Goal: Task Accomplishment & Management: Use online tool/utility

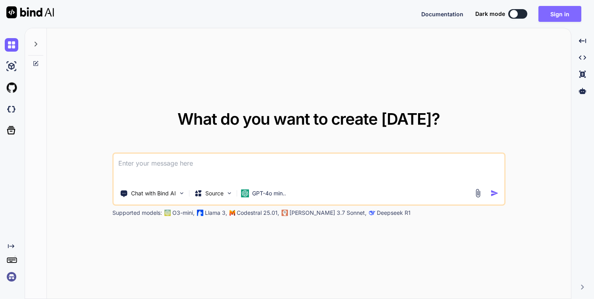
click at [553, 15] on button "Sign in" at bounding box center [559, 14] width 43 height 16
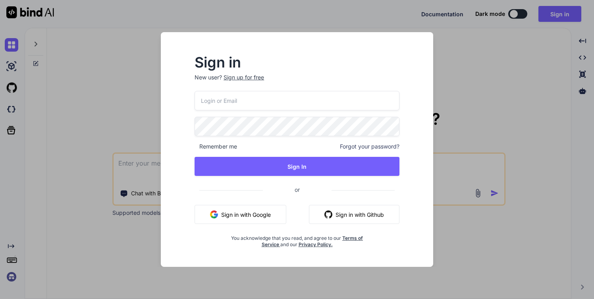
click at [262, 100] on input "email" at bounding box center [296, 100] width 205 height 19
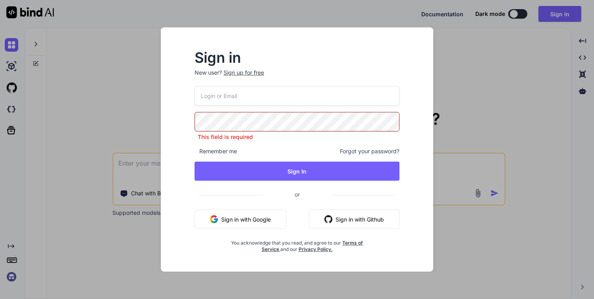
type input "david@flipsideup.net"
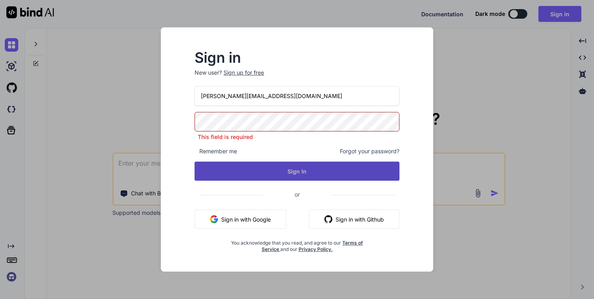
click at [239, 167] on button "Sign In" at bounding box center [296, 170] width 205 height 19
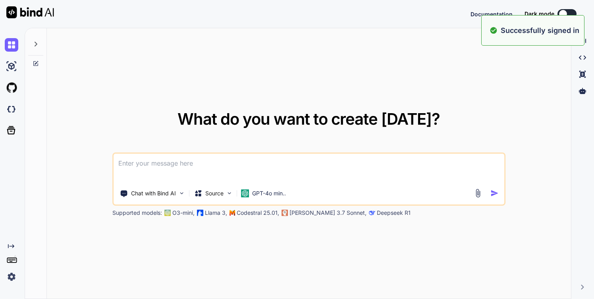
type textarea "x"
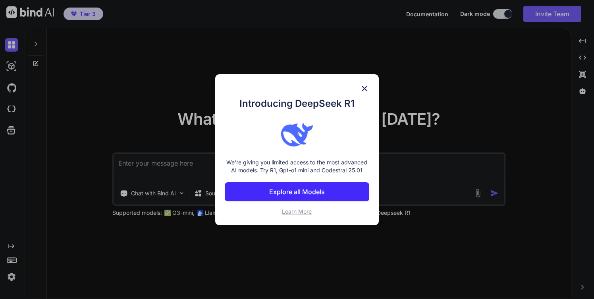
click at [363, 88] on img at bounding box center [364, 89] width 10 height 10
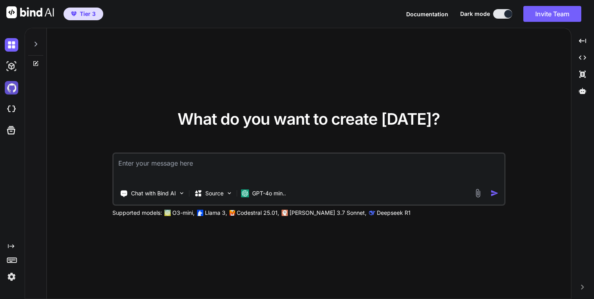
click at [12, 88] on img at bounding box center [11, 87] width 13 height 13
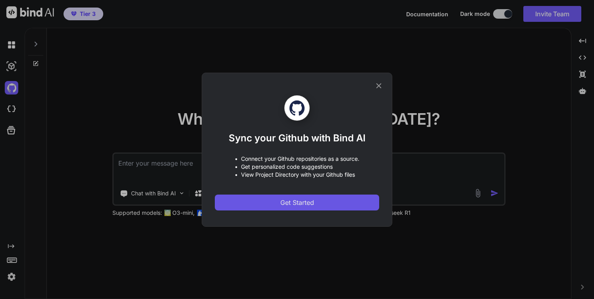
click at [289, 204] on span "Get Started" at bounding box center [297, 203] width 34 height 10
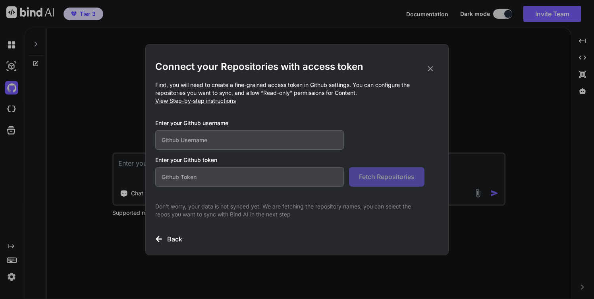
click at [192, 104] on p "First, you will need to create a fine-grained access token in Github settings. …" at bounding box center [296, 93] width 283 height 24
click at [192, 102] on span "View Step-by-step instructions" at bounding box center [195, 100] width 81 height 7
click at [181, 179] on input "text" at bounding box center [249, 176] width 188 height 19
paste input "github_pat_11A26I6GY0TKgjTeZce0a5_4UxuOhcxBZb5npzQbLUtDLnflkcvqRJfS5xsBVRhvrMJH…"
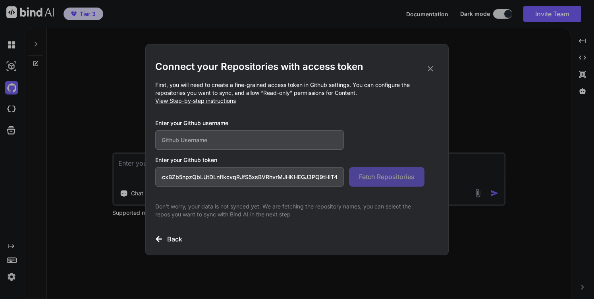
type input "github_pat_11A26I6GY0TKgjTeZce0a5_4UxuOhcxBZb5npzQbLUtDLnflkcvqRJfS5xsBVRhvrMJH…"
click at [189, 141] on input "text" at bounding box center [249, 139] width 188 height 19
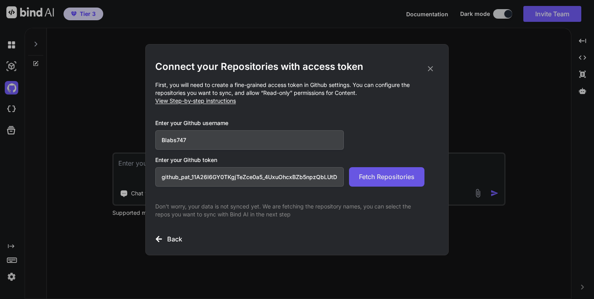
type input "Blabs747"
click at [383, 180] on span "Fetch Repositories" at bounding box center [387, 177] width 56 height 10
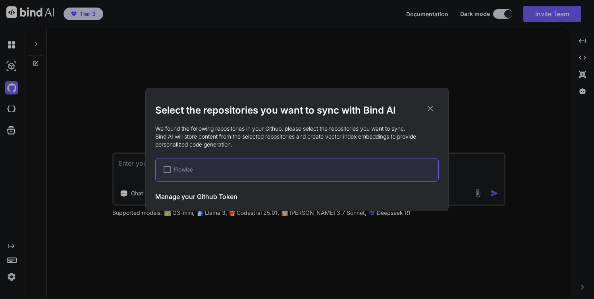
click at [198, 197] on h3 "Manage your Github Token" at bounding box center [196, 197] width 82 height 10
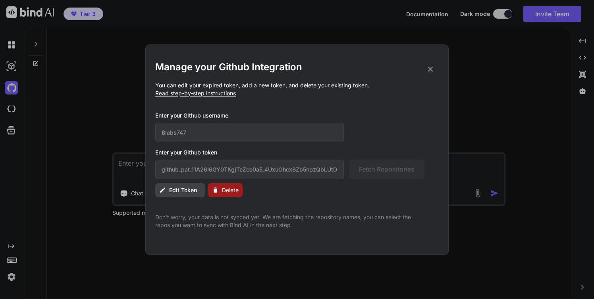
click at [427, 69] on icon at bounding box center [430, 69] width 9 height 9
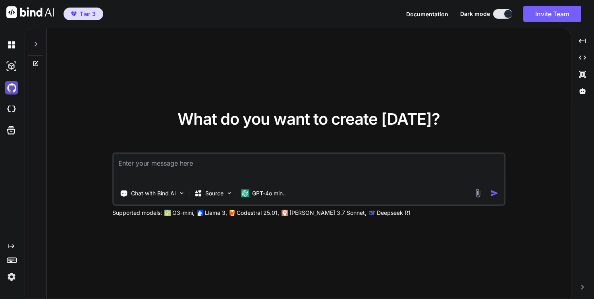
click at [12, 90] on img at bounding box center [11, 87] width 13 height 13
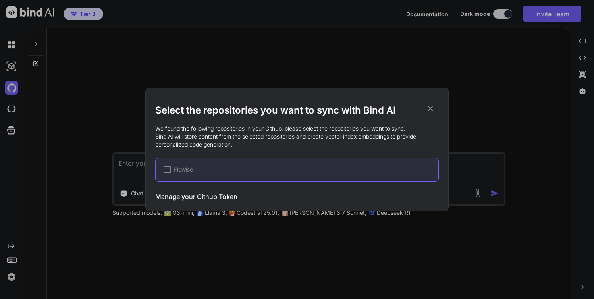
click at [428, 110] on icon at bounding box center [430, 108] width 9 height 9
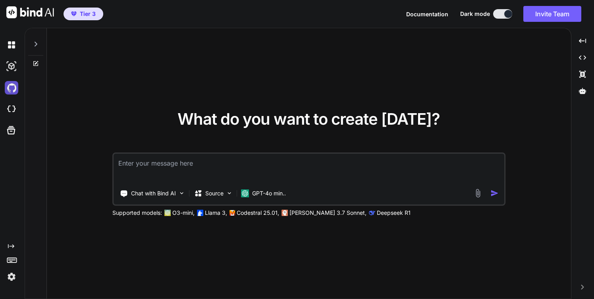
click at [10, 87] on img at bounding box center [11, 87] width 13 height 13
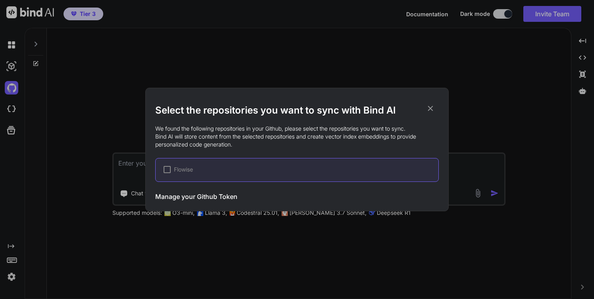
click at [429, 109] on icon at bounding box center [430, 108] width 5 height 5
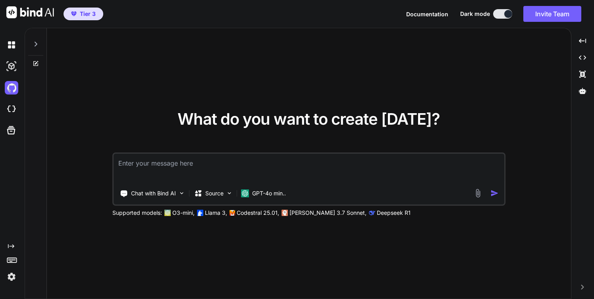
click at [34, 43] on icon at bounding box center [36, 44] width 6 height 6
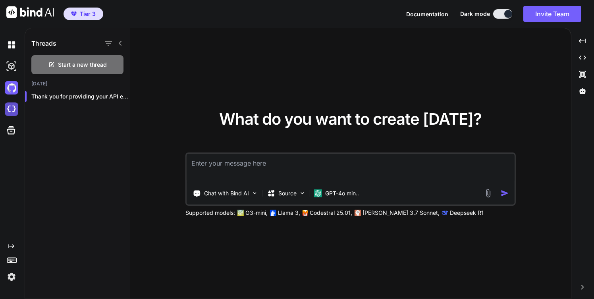
click at [10, 110] on img at bounding box center [11, 108] width 13 height 13
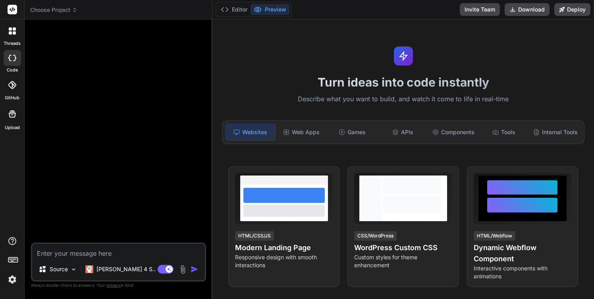
click at [75, 10] on icon at bounding box center [75, 10] width 6 height 6
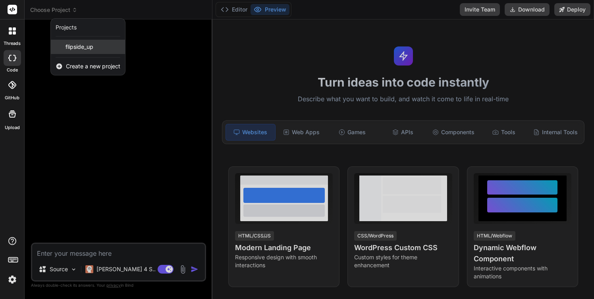
click at [83, 50] on span "flipside_up" at bounding box center [79, 47] width 28 height 8
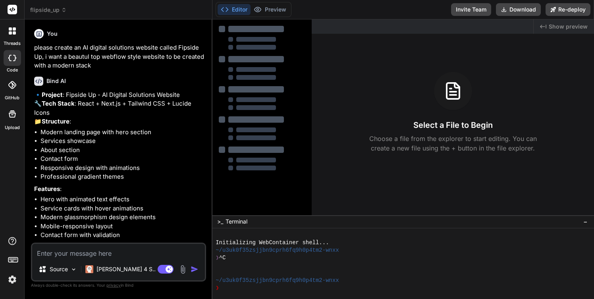
type textarea "x"
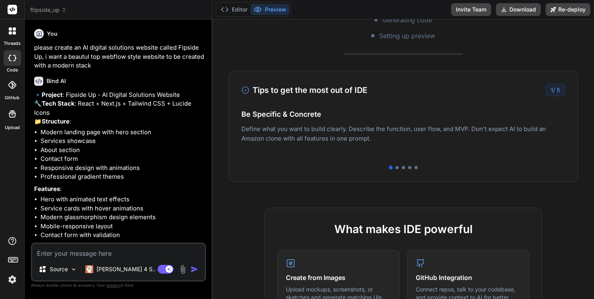
click at [63, 9] on icon at bounding box center [64, 10] width 6 height 6
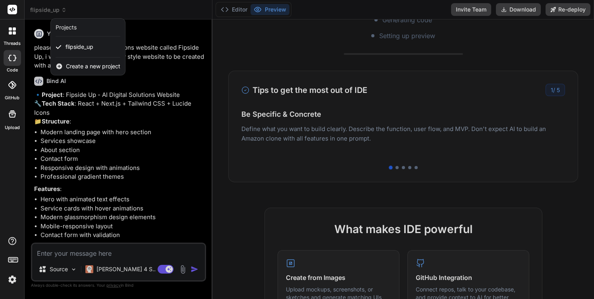
click at [81, 63] on span "Create a new project" at bounding box center [93, 66] width 54 height 8
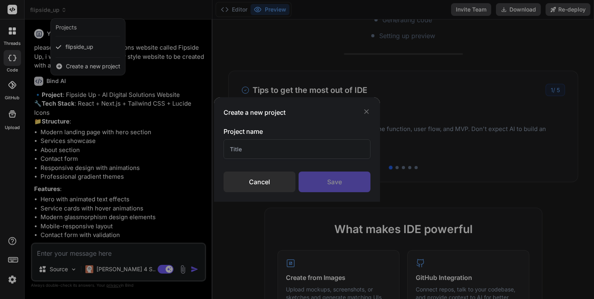
click at [242, 149] on input "text" at bounding box center [296, 148] width 147 height 19
type input "fsu-website"
click at [312, 184] on div "Save" at bounding box center [334, 181] width 72 height 21
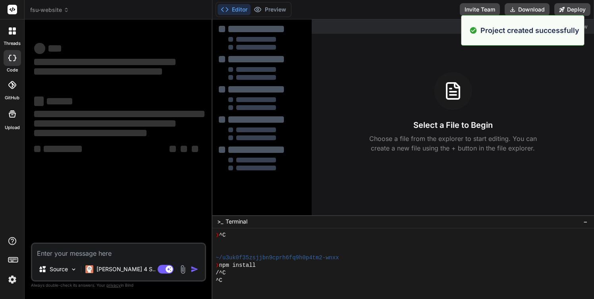
scroll to position [98, 0]
type textarea "x"
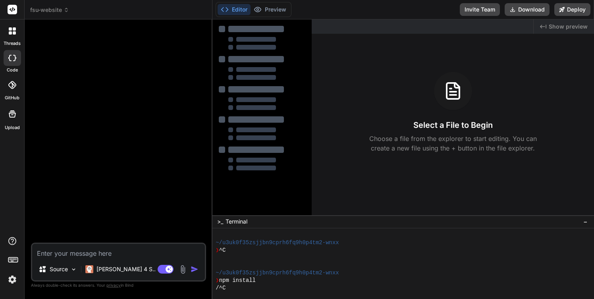
scroll to position [0, 0]
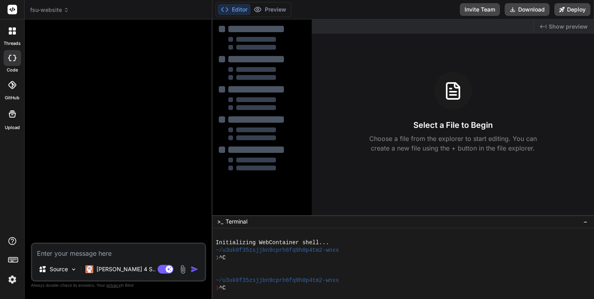
click at [237, 9] on button "Editor" at bounding box center [233, 9] width 33 height 11
click at [12, 92] on div at bounding box center [12, 84] width 17 height 17
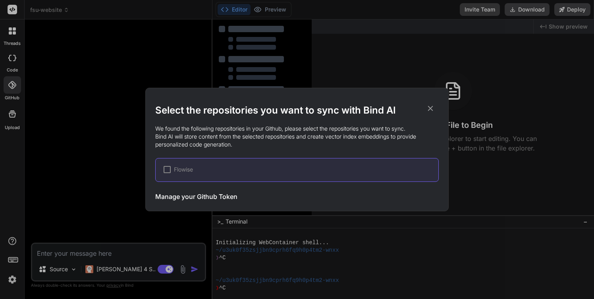
click at [429, 108] on icon at bounding box center [430, 108] width 9 height 9
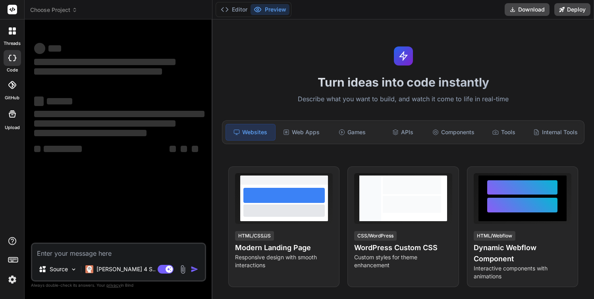
click at [11, 88] on icon at bounding box center [12, 85] width 8 height 8
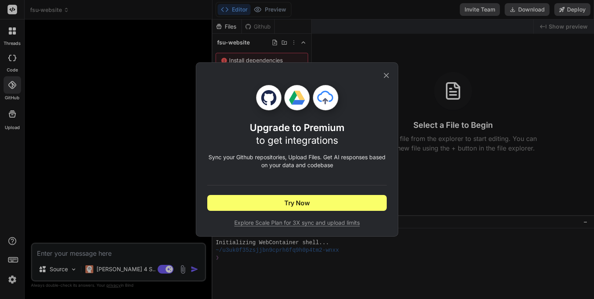
click at [388, 73] on icon at bounding box center [386, 75] width 5 height 5
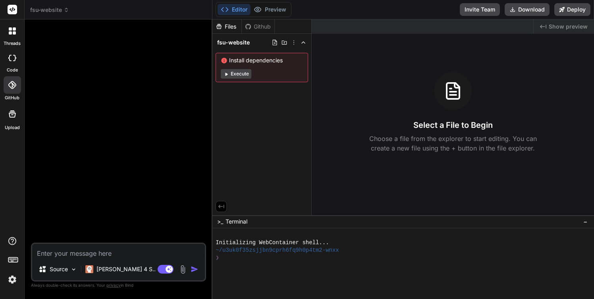
click at [8, 86] on icon at bounding box center [12, 85] width 8 height 8
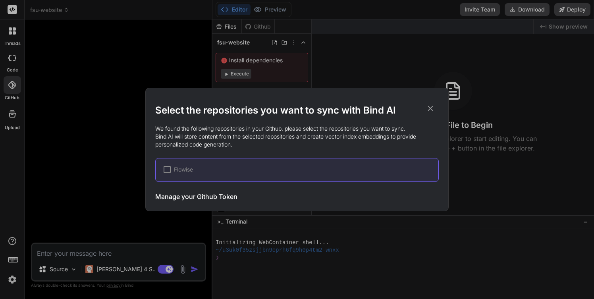
click at [185, 197] on h3 "Manage your Github Token" at bounding box center [196, 197] width 82 height 10
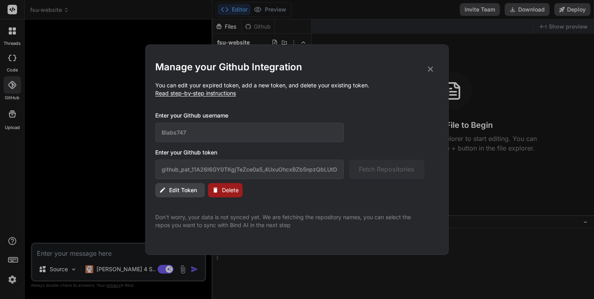
click at [184, 192] on span "Edit Token" at bounding box center [183, 190] width 28 height 8
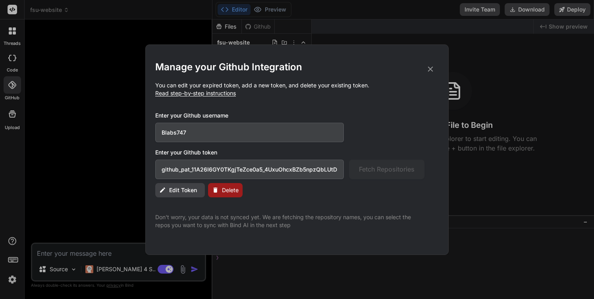
click at [184, 192] on span "Edit Token" at bounding box center [183, 190] width 28 height 8
click at [430, 69] on icon at bounding box center [430, 68] width 5 height 5
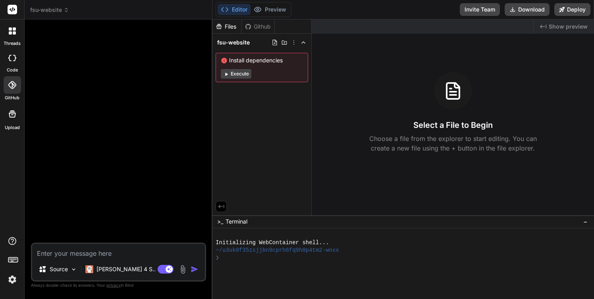
click at [13, 85] on icon at bounding box center [12, 85] width 8 height 8
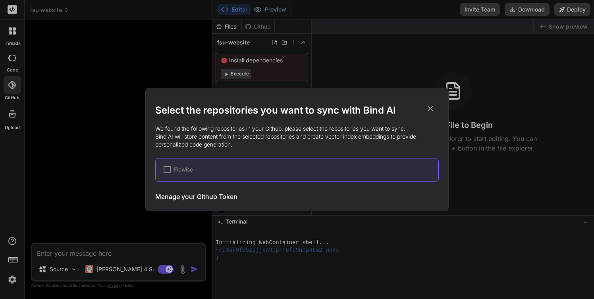
click at [165, 169] on div at bounding box center [166, 169] width 7 height 7
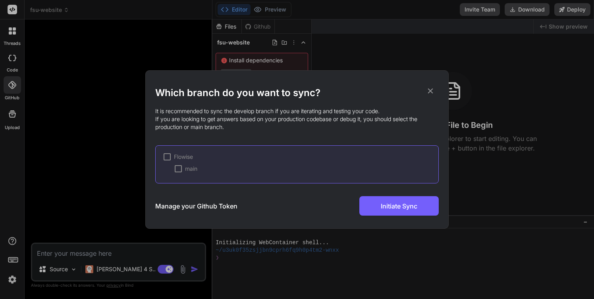
click at [179, 168] on div at bounding box center [178, 168] width 7 height 7
click at [179, 168] on span "✔" at bounding box center [178, 169] width 5 height 8
click at [428, 91] on icon at bounding box center [430, 90] width 9 height 9
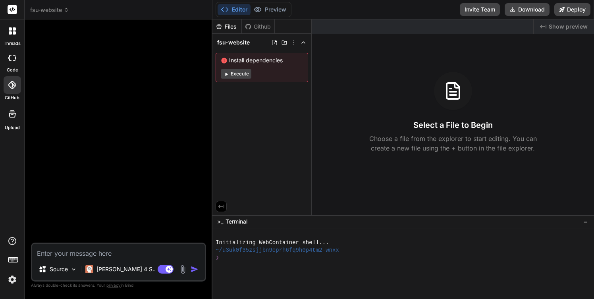
click at [13, 63] on div at bounding box center [12, 58] width 17 height 16
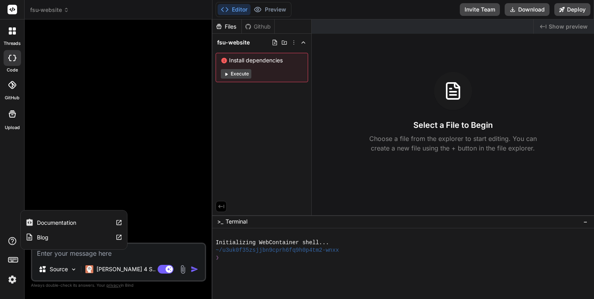
click at [49, 223] on label "Documentation" at bounding box center [56, 223] width 39 height 8
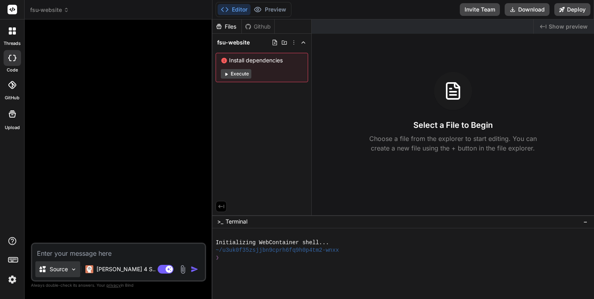
click at [74, 267] on img at bounding box center [73, 269] width 7 height 7
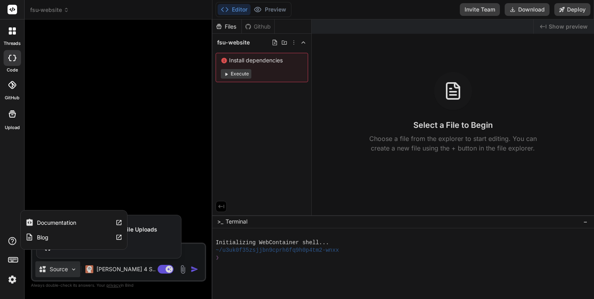
click at [11, 218] on div "threads code GitHub Upload Documentation Blog" at bounding box center [12, 149] width 25 height 299
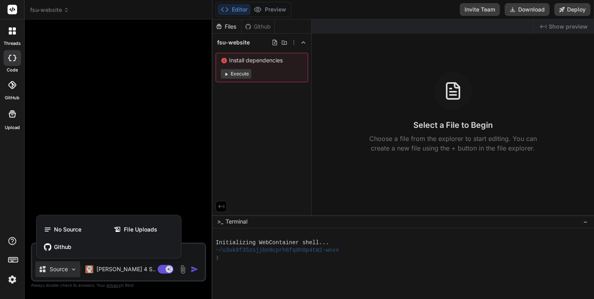
click at [14, 258] on rect at bounding box center [14, 258] width 1 height 1
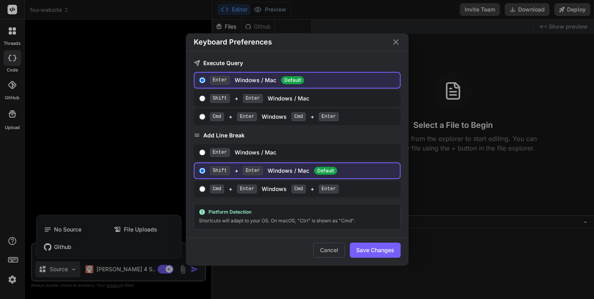
click at [395, 40] on icon "Close" at bounding box center [396, 42] width 10 height 10
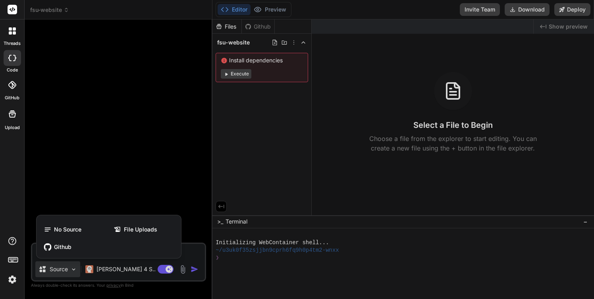
click at [148, 272] on div at bounding box center [297, 149] width 594 height 299
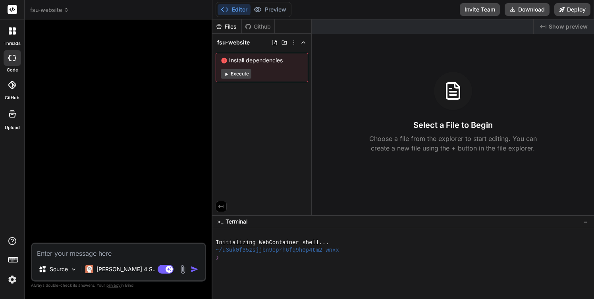
click at [11, 259] on icon at bounding box center [13, 259] width 11 height 11
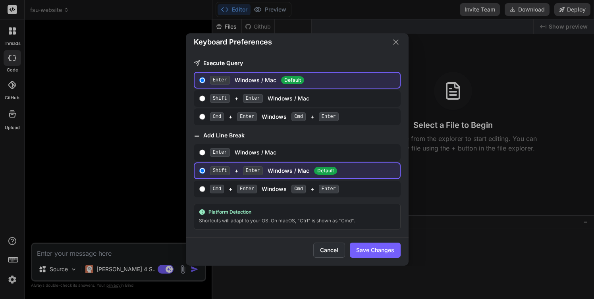
click at [324, 247] on button "Cancel" at bounding box center [329, 249] width 32 height 15
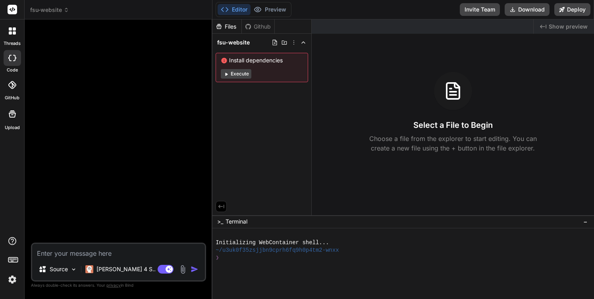
click at [13, 280] on img at bounding box center [12, 279] width 13 height 13
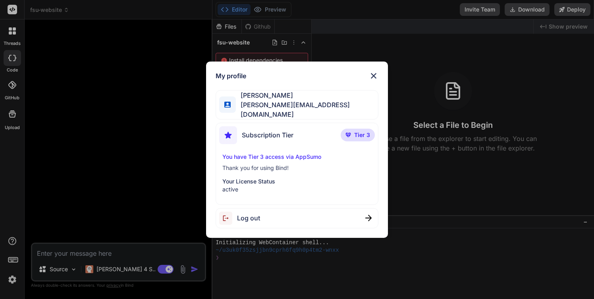
click at [375, 80] on img at bounding box center [374, 76] width 10 height 10
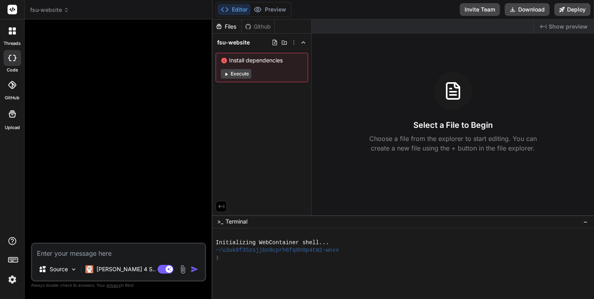
click at [12, 32] on icon at bounding box center [12, 30] width 7 height 7
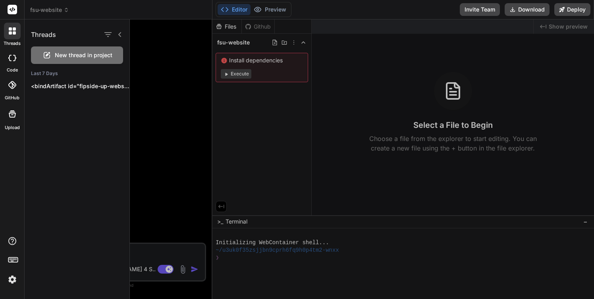
click at [11, 60] on icon at bounding box center [12, 58] width 8 height 6
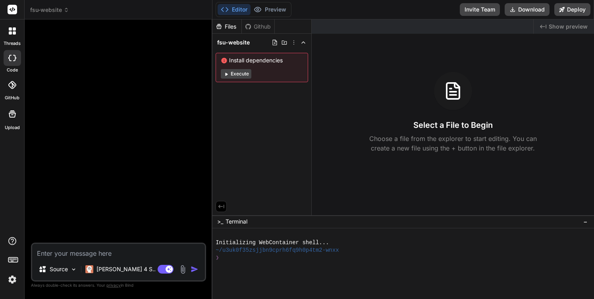
click at [50, 253] on textarea at bounding box center [118, 251] width 173 height 14
click at [127, 269] on p "[PERSON_NAME] 4 S.." at bounding box center [125, 269] width 59 height 8
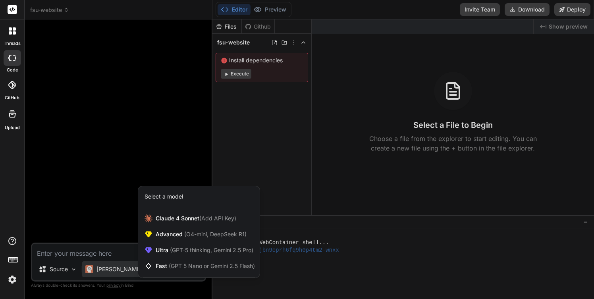
click at [73, 269] on div at bounding box center [297, 149] width 594 height 299
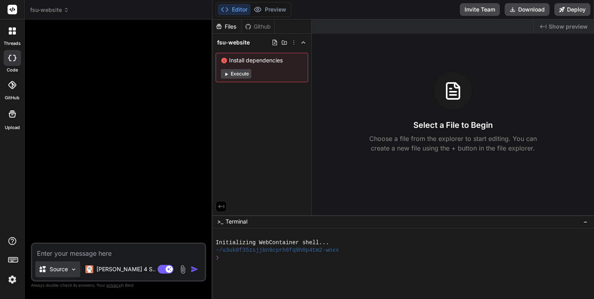
click at [71, 268] on img at bounding box center [73, 269] width 7 height 7
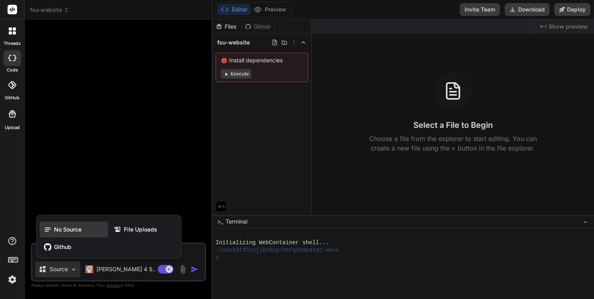
click at [65, 231] on span "No Source" at bounding box center [67, 229] width 27 height 8
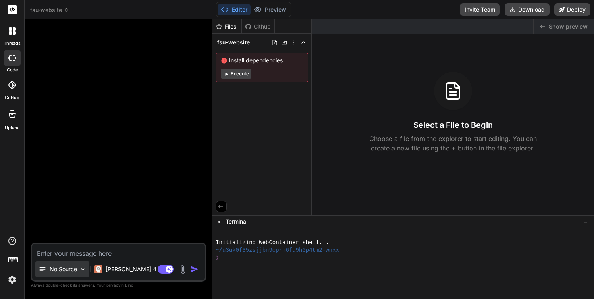
click at [79, 269] on div "No Source" at bounding box center [62, 269] width 54 height 16
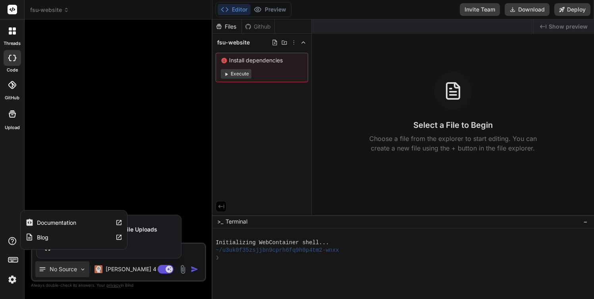
click at [15, 228] on div "threads code GitHub Upload Documentation Blog" at bounding box center [12, 149] width 25 height 299
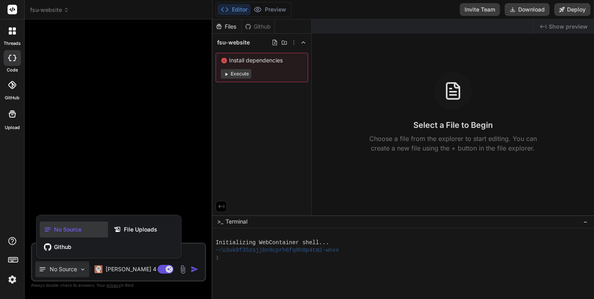
click at [15, 185] on div "threads code GitHub Upload" at bounding box center [12, 149] width 25 height 299
click at [194, 286] on div at bounding box center [297, 149] width 594 height 299
type textarea "x"
